Goal: Task Accomplishment & Management: Complete application form

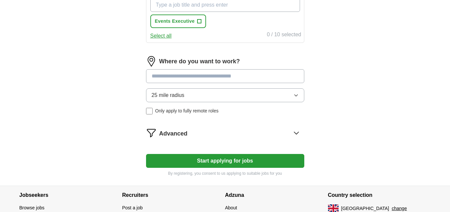
scroll to position [286, 0]
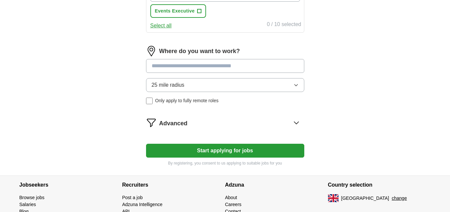
click at [294, 123] on icon at bounding box center [296, 122] width 11 height 11
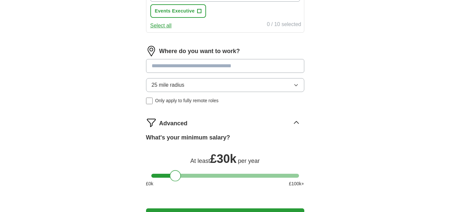
drag, startPoint x: 158, startPoint y: 176, endPoint x: 177, endPoint y: 177, distance: 18.5
click at [177, 177] on div at bounding box center [175, 175] width 11 height 11
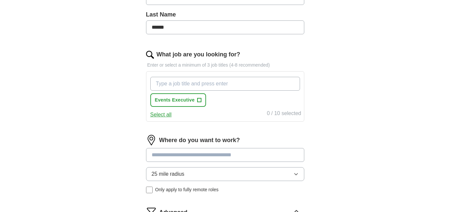
scroll to position [33, 0]
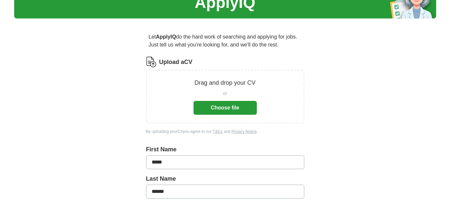
click at [217, 108] on button "Choose file" at bounding box center [224, 108] width 63 height 14
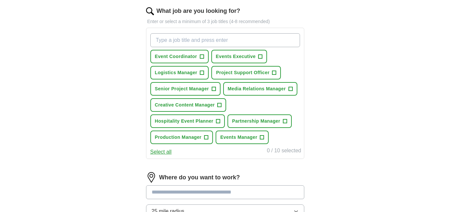
scroll to position [232, 0]
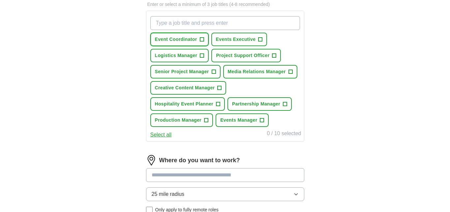
click at [202, 40] on span "+" at bounding box center [202, 39] width 4 height 5
click at [262, 38] on button "Events Executive +" at bounding box center [239, 40] width 56 height 14
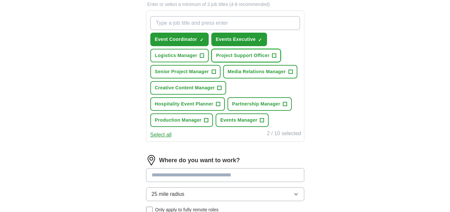
click at [275, 55] on span "+" at bounding box center [274, 55] width 4 height 5
drag, startPoint x: 214, startPoint y: 71, endPoint x: 227, endPoint y: 73, distance: 13.3
click at [216, 72] on span "+" at bounding box center [214, 71] width 4 height 5
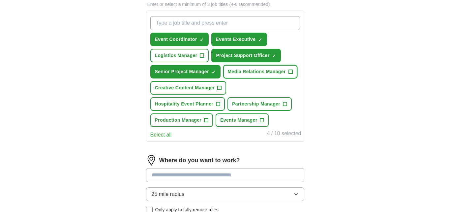
click at [291, 71] on span "+" at bounding box center [290, 71] width 4 height 5
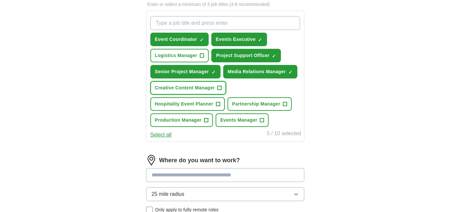
click at [218, 87] on span "+" at bounding box center [220, 87] width 4 height 5
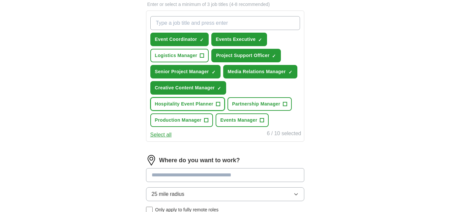
click at [216, 103] on span "+" at bounding box center [218, 104] width 4 height 5
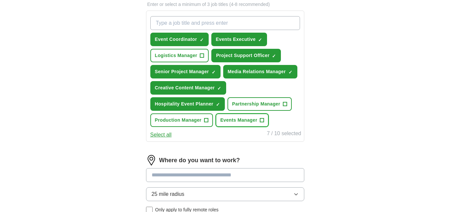
click at [263, 120] on span "+" at bounding box center [262, 120] width 4 height 5
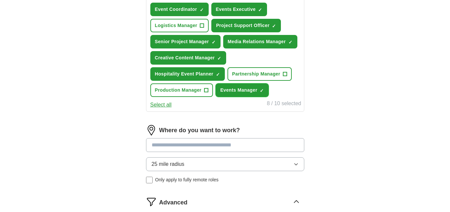
scroll to position [270, 0]
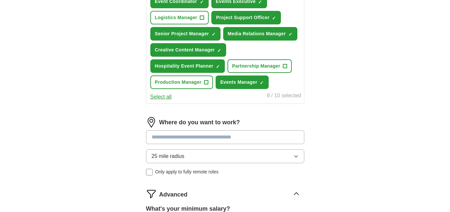
click at [172, 133] on input at bounding box center [225, 137] width 158 height 14
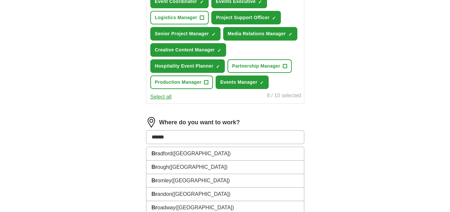
type input "*******"
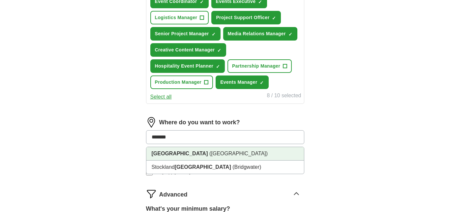
click at [209, 152] on span "([GEOGRAPHIC_DATA])" at bounding box center [238, 154] width 58 height 6
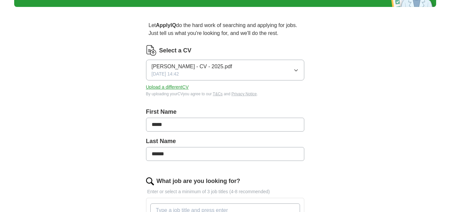
scroll to position [0, 0]
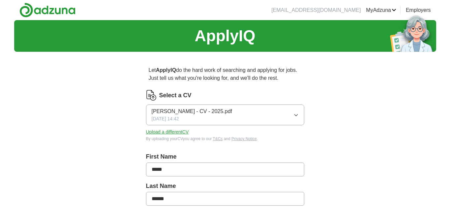
click at [187, 132] on button "Upload a different CV" at bounding box center [167, 132] width 43 height 7
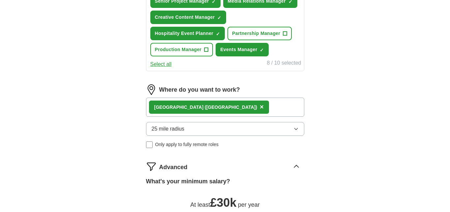
scroll to position [239, 0]
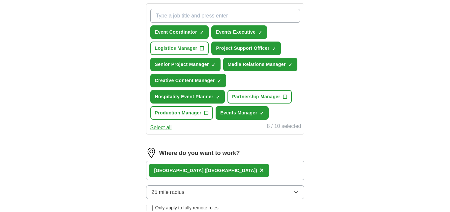
click at [284, 189] on button "25 mile radius" at bounding box center [225, 192] width 158 height 14
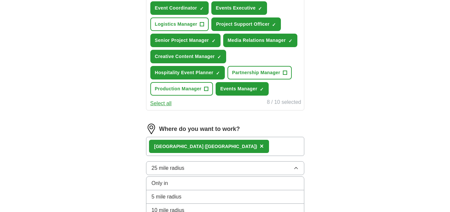
scroll to position [293, 0]
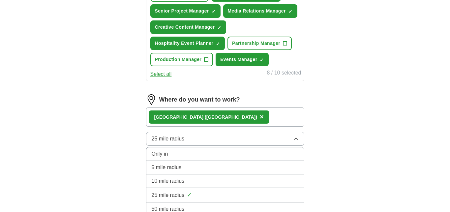
click at [159, 152] on span "Only in" at bounding box center [160, 154] width 16 height 8
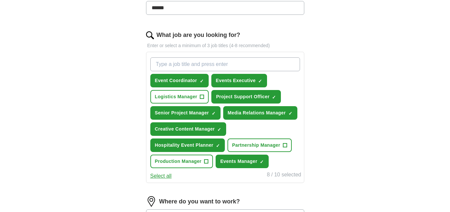
scroll to position [191, 0]
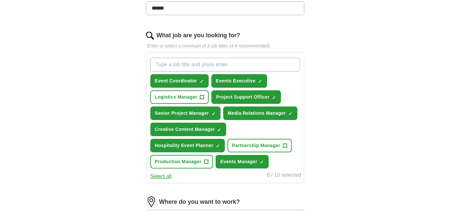
click at [201, 68] on input "What job are you looking for?" at bounding box center [225, 65] width 150 height 14
type input "E"
type input "PR Executive"
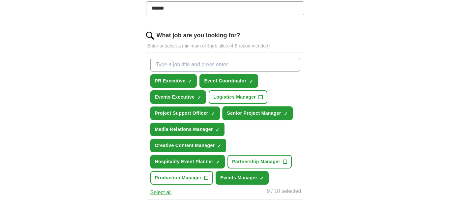
click at [0, 0] on span "×" at bounding box center [0, 0] width 0 height 0
click at [284, 111] on span "+" at bounding box center [286, 113] width 4 height 5
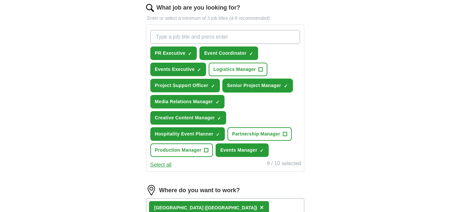
scroll to position [220, 0]
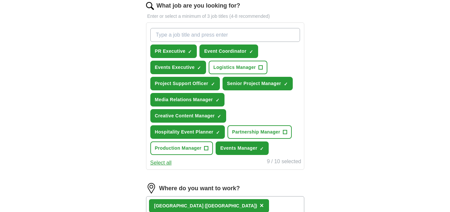
click at [193, 33] on input "What job are you looking for?" at bounding box center [225, 35] width 150 height 14
type input "TV Production Manager"
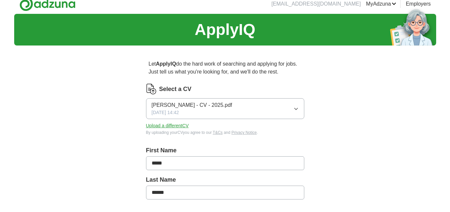
scroll to position [7, 0]
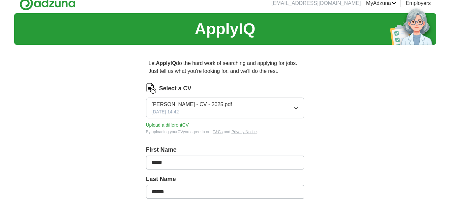
click at [0, 0] on link "Alerts" at bounding box center [0, 0] width 0 height 0
